Goal: Book appointment/travel/reservation

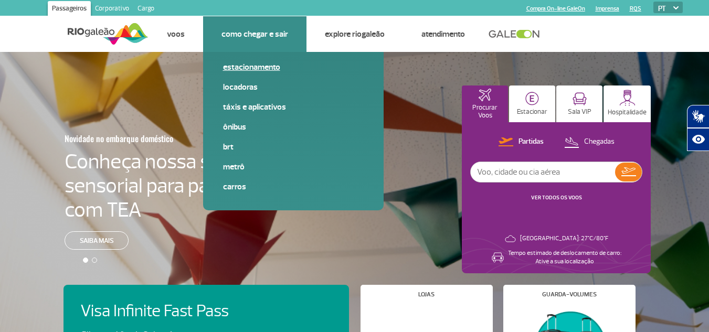
click at [258, 66] on link "Estacionamento" at bounding box center [293, 67] width 141 height 12
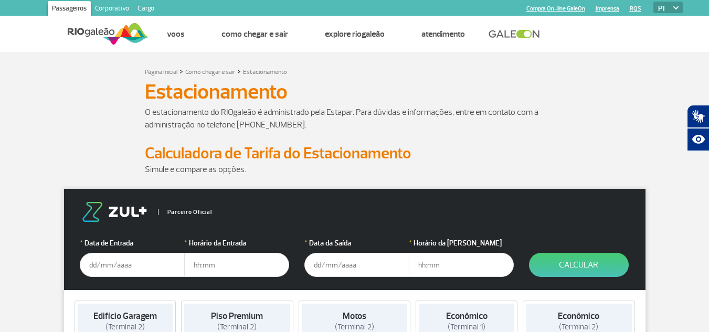
click at [100, 270] on input "text" at bounding box center [132, 265] width 105 height 24
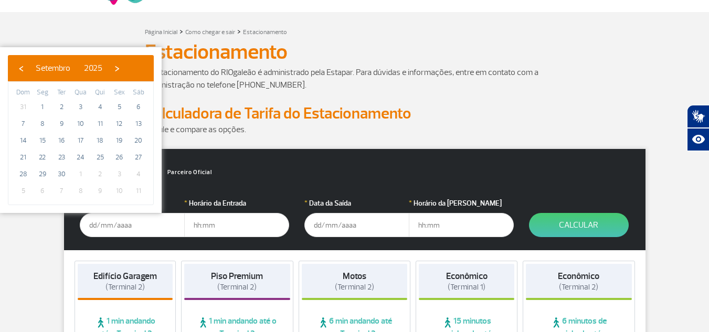
scroll to position [105, 0]
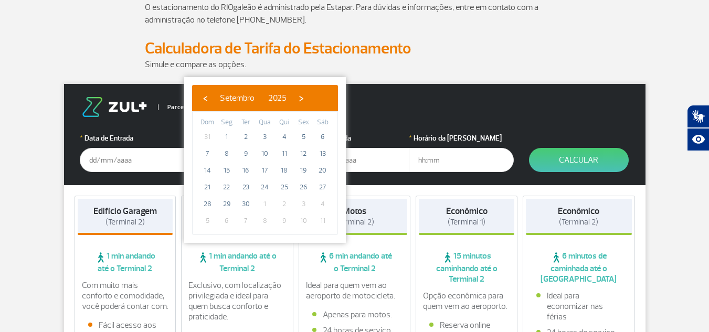
click at [94, 158] on input "text" at bounding box center [132, 160] width 105 height 24
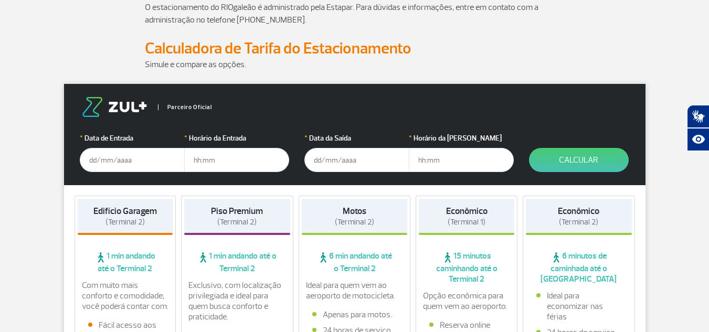
click at [88, 164] on input "text" at bounding box center [132, 160] width 105 height 24
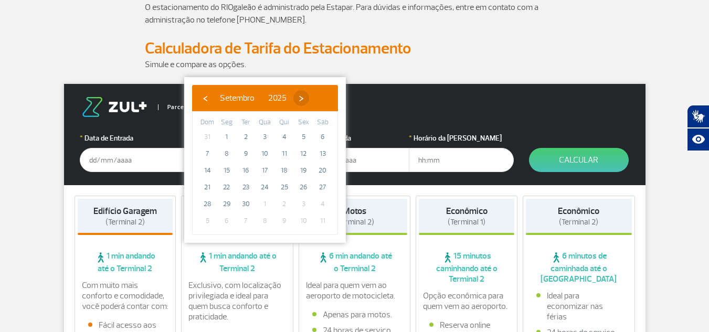
click at [309, 99] on span "›" at bounding box center [301, 98] width 16 height 16
click at [266, 153] on span "8" at bounding box center [264, 153] width 17 height 17
type input "[DATE]"
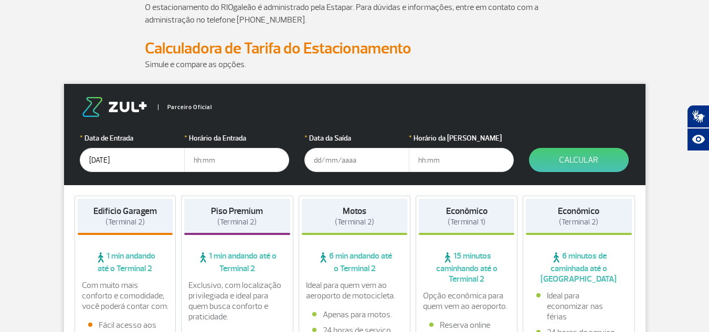
click at [207, 166] on input "text" at bounding box center [236, 160] width 105 height 24
click at [198, 161] on input "text" at bounding box center [236, 160] width 105 height 24
click at [199, 158] on input "text" at bounding box center [236, 160] width 105 height 24
type input "05:30"
click at [331, 153] on input "text" at bounding box center [356, 160] width 105 height 24
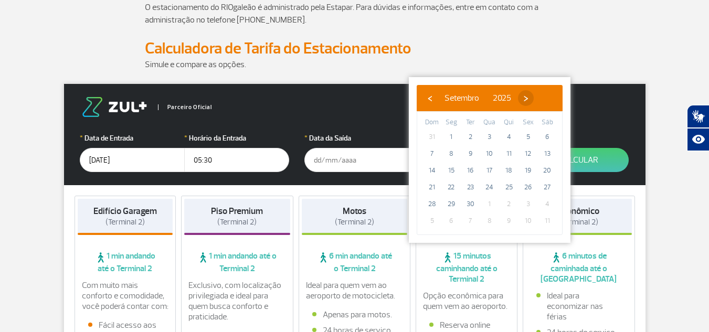
click at [533, 100] on span "›" at bounding box center [526, 98] width 16 height 16
click at [470, 174] on span "14" at bounding box center [469, 170] width 17 height 17
type input "[DATE]"
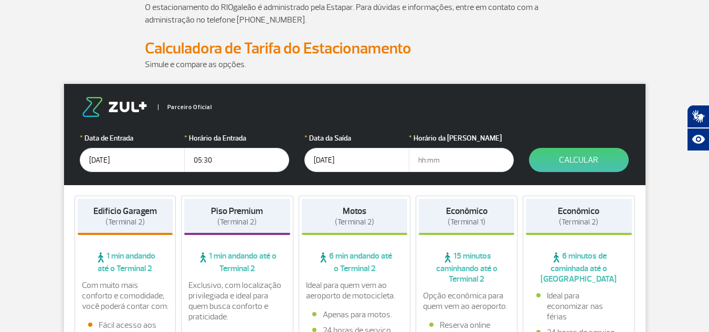
click at [422, 157] on input "text" at bounding box center [461, 160] width 105 height 24
type input "12:30"
click at [563, 160] on button "Calcular" at bounding box center [579, 160] width 100 height 24
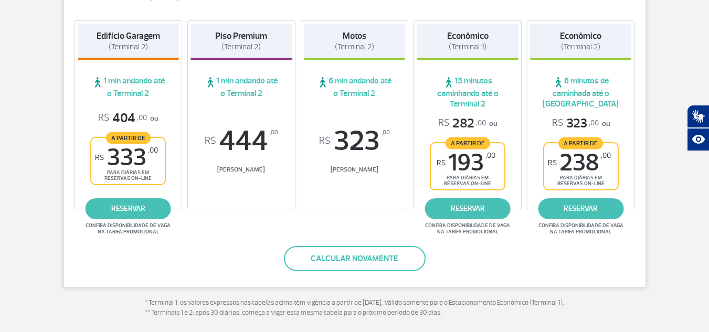
scroll to position [210, 0]
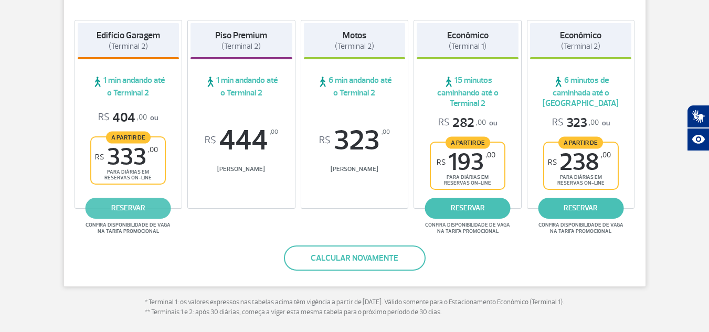
click at [142, 208] on link "reservar" at bounding box center [127, 208] width 85 height 21
